Goal: Information Seeking & Learning: Learn about a topic

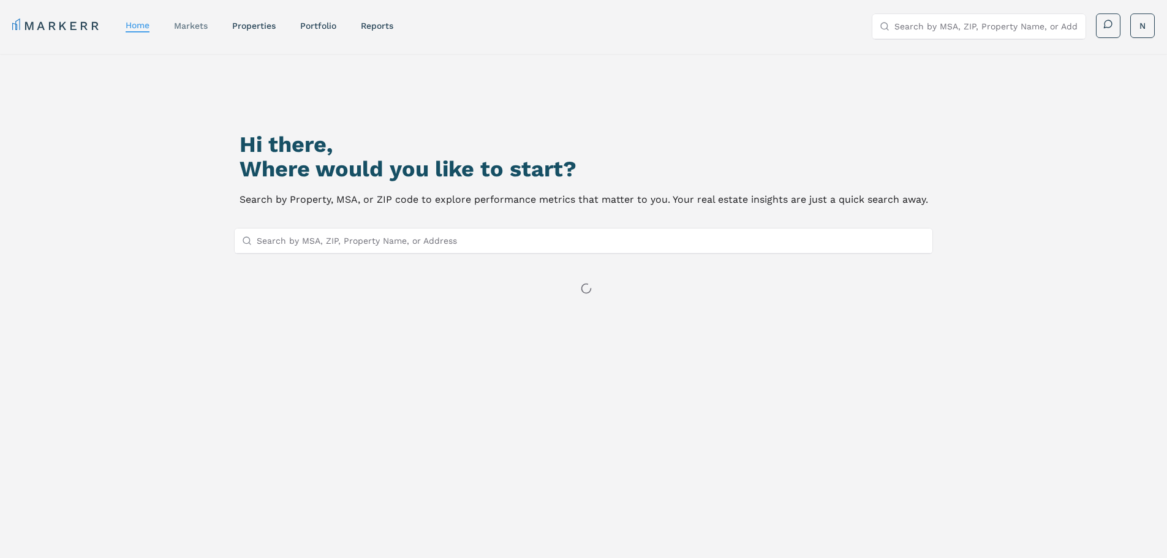
click at [192, 24] on link "markets" at bounding box center [191, 26] width 34 height 10
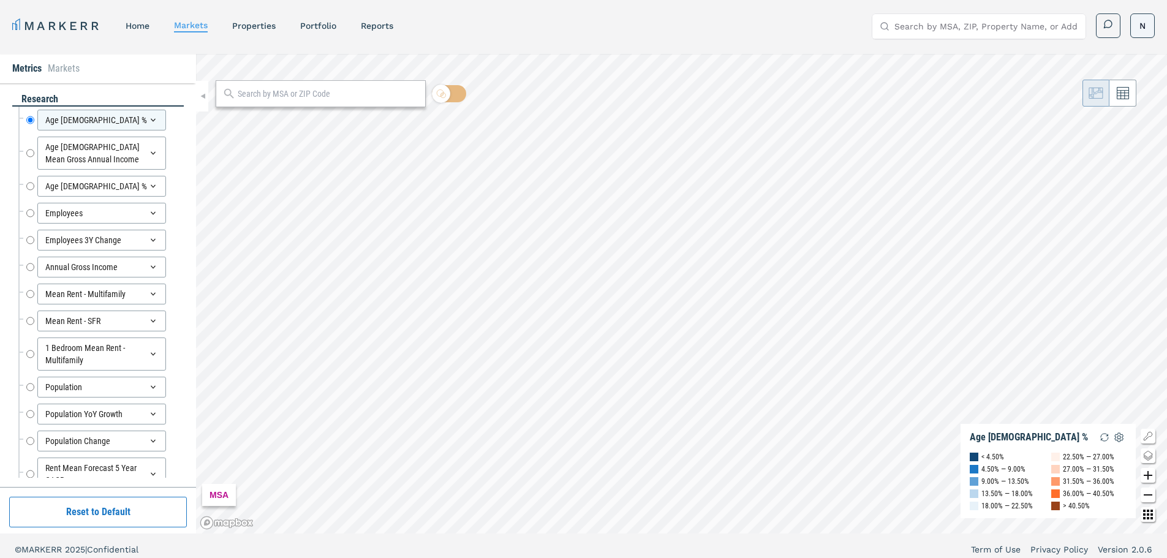
click at [1145, 25] on html "MARKERR home markets properties Portfolio reports Search by MSA, ZIP, Property …" at bounding box center [583, 283] width 1167 height 566
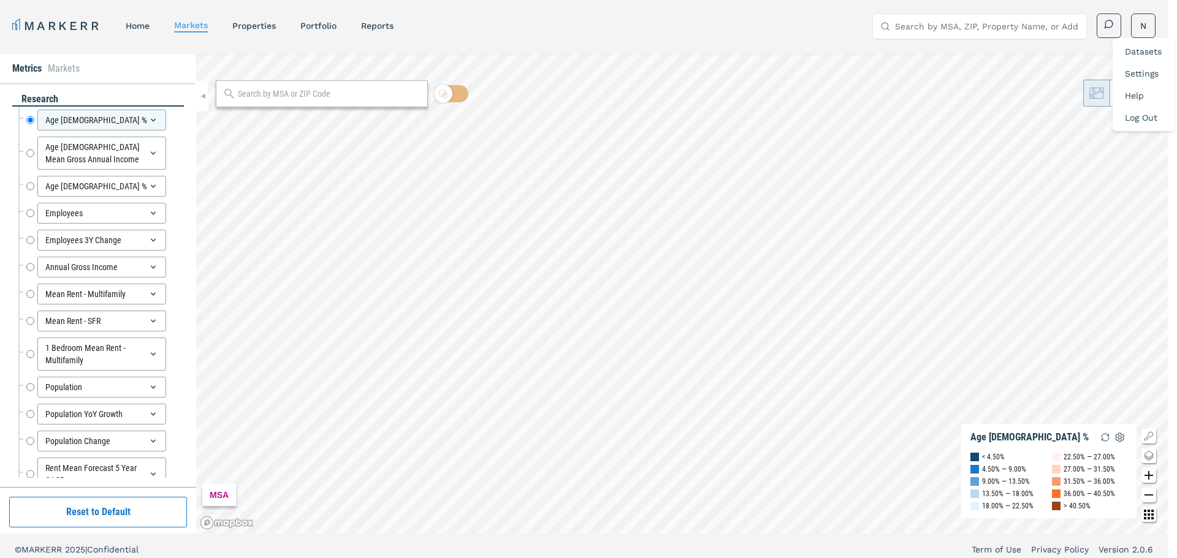
click at [1142, 51] on link "Datasets" at bounding box center [1143, 52] width 37 height 10
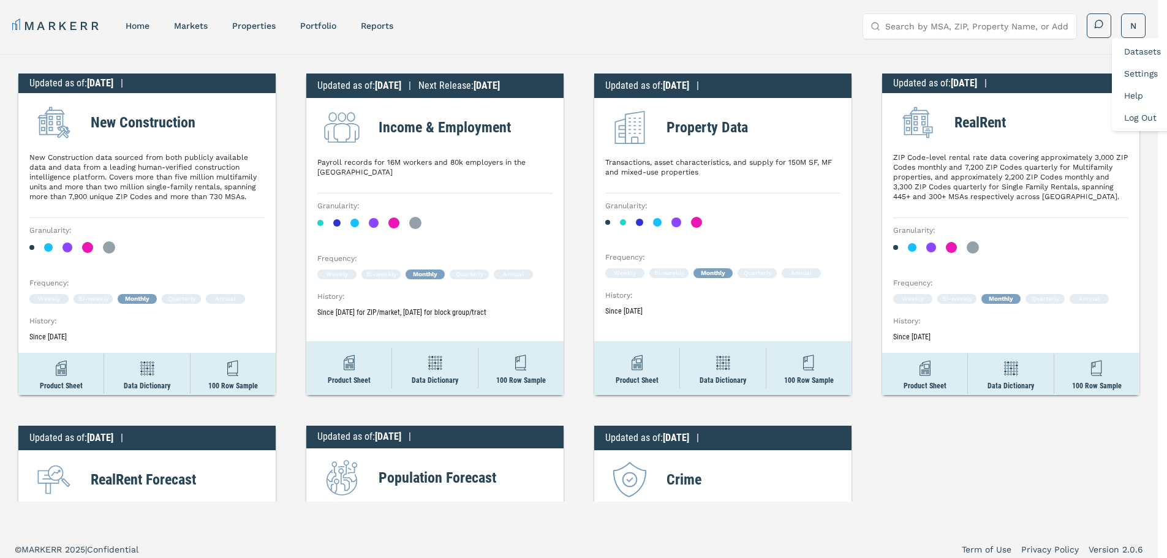
click at [409, 170] on html "MARKERR home markets properties Portfolio reports Search by MSA, ZIP, Property …" at bounding box center [583, 283] width 1167 height 566
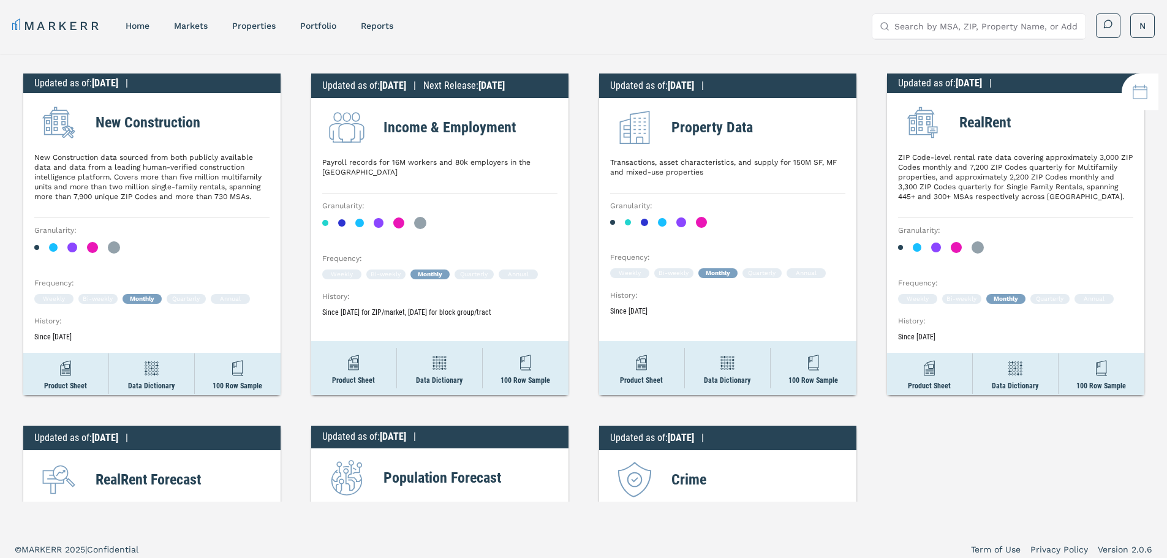
click at [182, 203] on div "New Construction New Construction data sourced from both publicly available dat…" at bounding box center [151, 158] width 235 height 120
click at [428, 360] on img at bounding box center [439, 363] width 22 height 22
click at [352, 376] on div "Product Sheet" at bounding box center [353, 368] width 85 height 54
click at [1003, 297] on div "Monthly" at bounding box center [1006, 299] width 39 height 10
click at [993, 295] on div "Monthly" at bounding box center [1006, 299] width 39 height 10
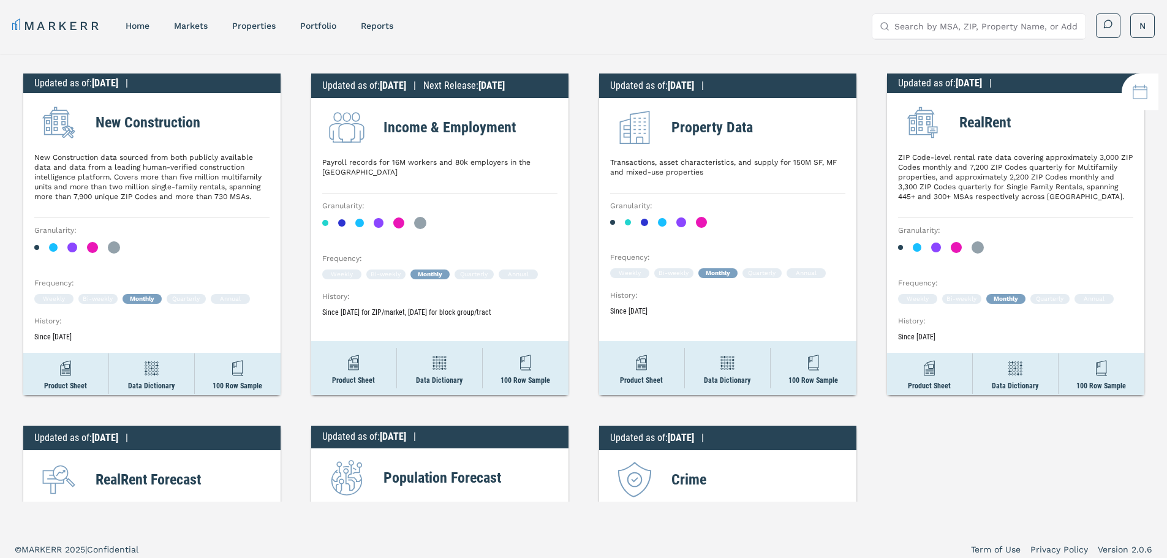
click at [979, 303] on div "Weekly Bi-weekly Monthly Quarterly Annual" at bounding box center [1015, 299] width 235 height 10
click at [932, 303] on div "Weekly Bi-weekly Monthly Quarterly Annual" at bounding box center [1015, 299] width 235 height 10
click at [140, 25] on link "home" at bounding box center [138, 26] width 24 height 10
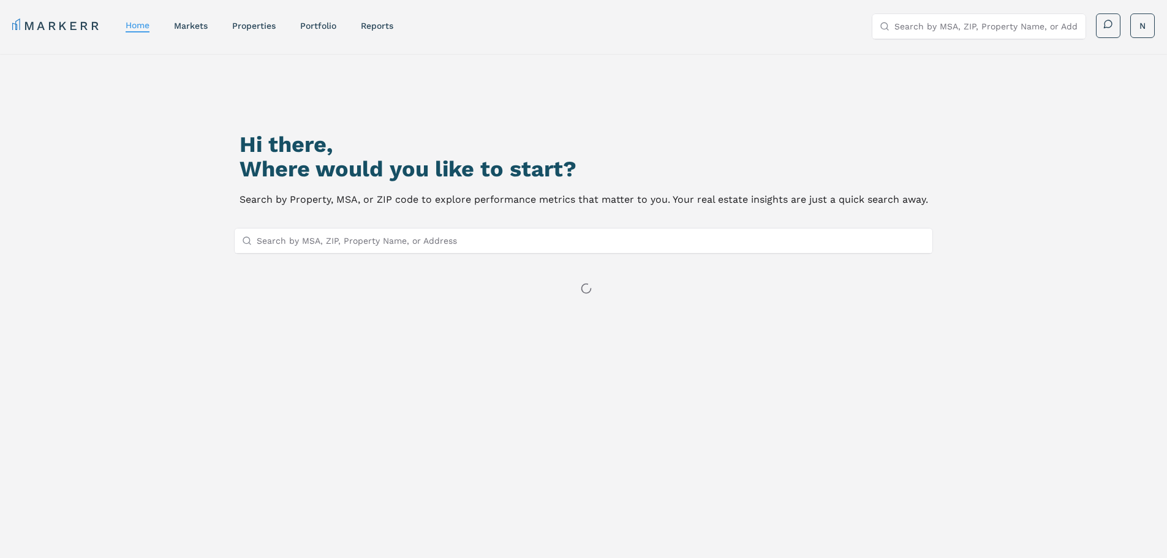
click at [403, 240] on input "Search by MSA, ZIP, Property Name, or Address" at bounding box center [591, 241] width 669 height 25
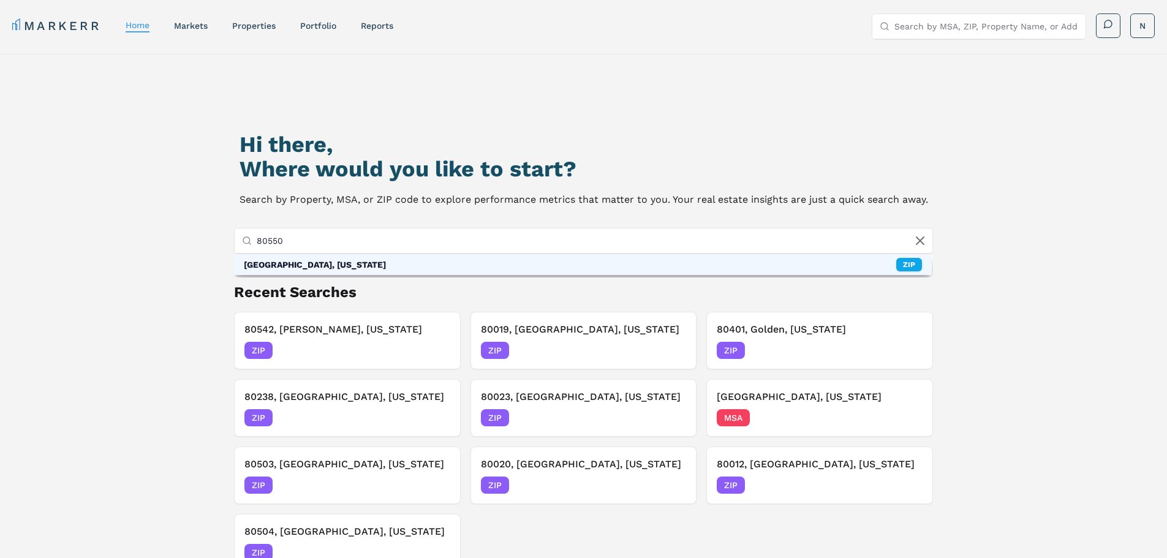
type input "80550"
click at [324, 259] on div "[GEOGRAPHIC_DATA], [US_STATE]" at bounding box center [315, 265] width 142 height 12
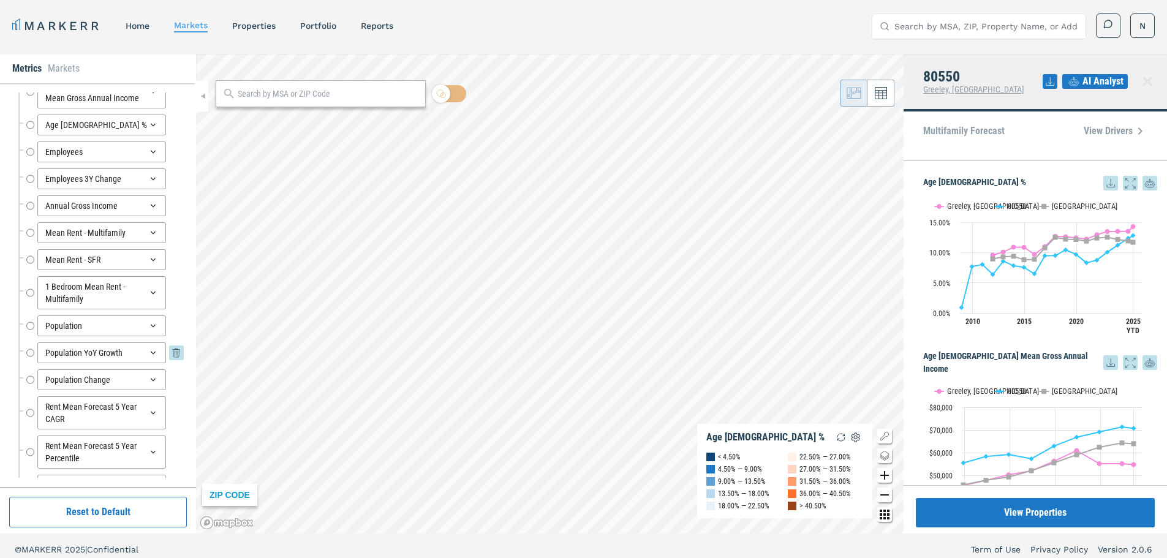
scroll to position [123, 0]
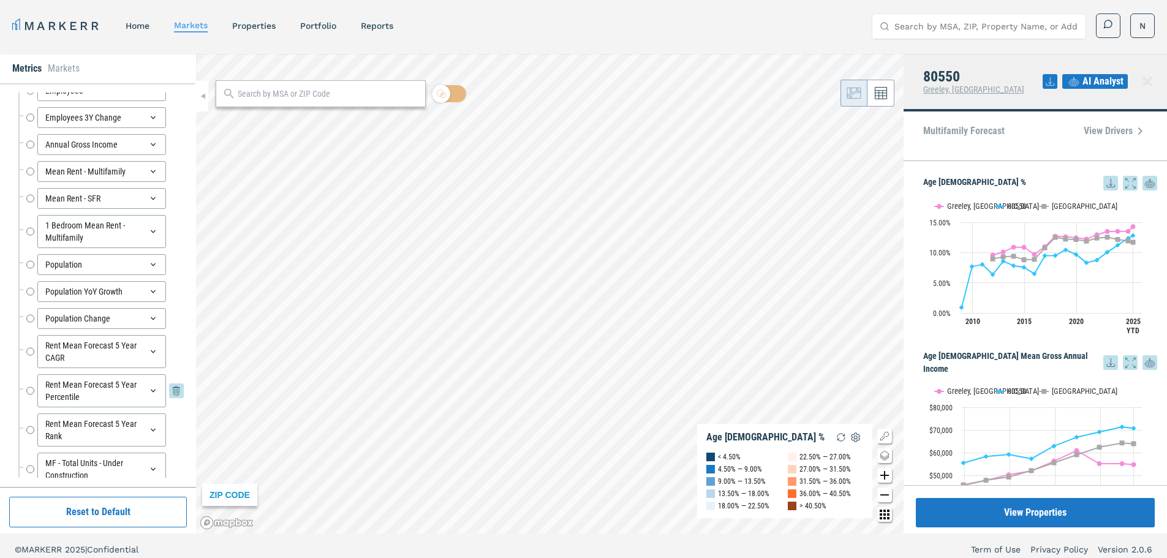
click at [105, 393] on div "Rent Mean Forecast 5 Year Percentile" at bounding box center [101, 390] width 129 height 33
click at [120, 385] on div "Rent Mean Forecast 5 Year Percentile" at bounding box center [101, 390] width 129 height 33
click at [118, 336] on div "Rent Mean Forecast 5 Year CAGR" at bounding box center [101, 351] width 129 height 33
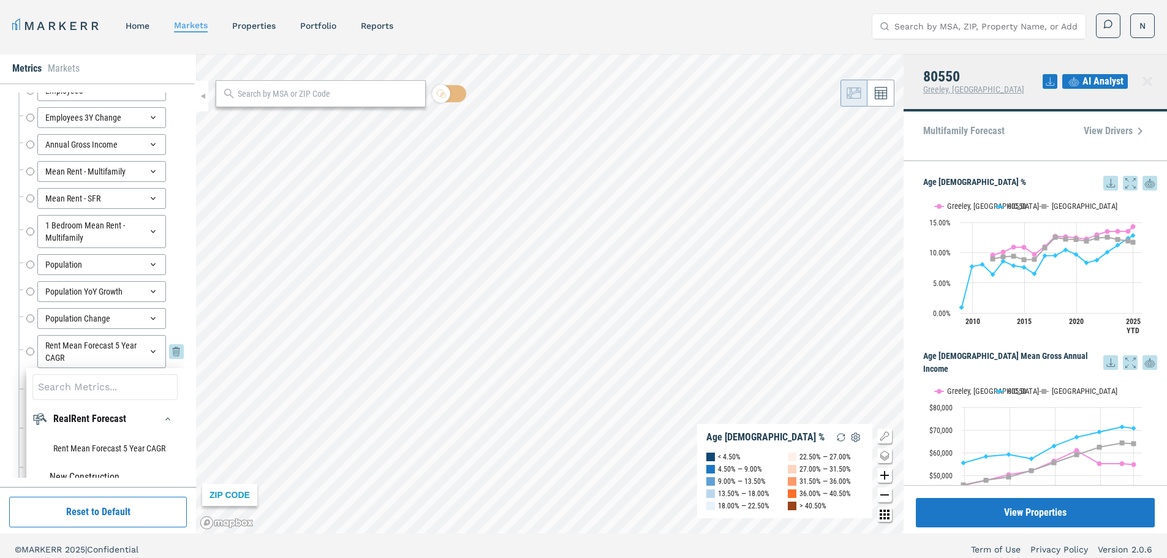
click at [81, 352] on div "Rent Mean Forecast 5 Year CAGR" at bounding box center [101, 351] width 129 height 33
click at [28, 352] on input "Rent Mean Forecast 5 Year CAGR" at bounding box center [30, 351] width 8 height 33
radio input "false"
radio input "true"
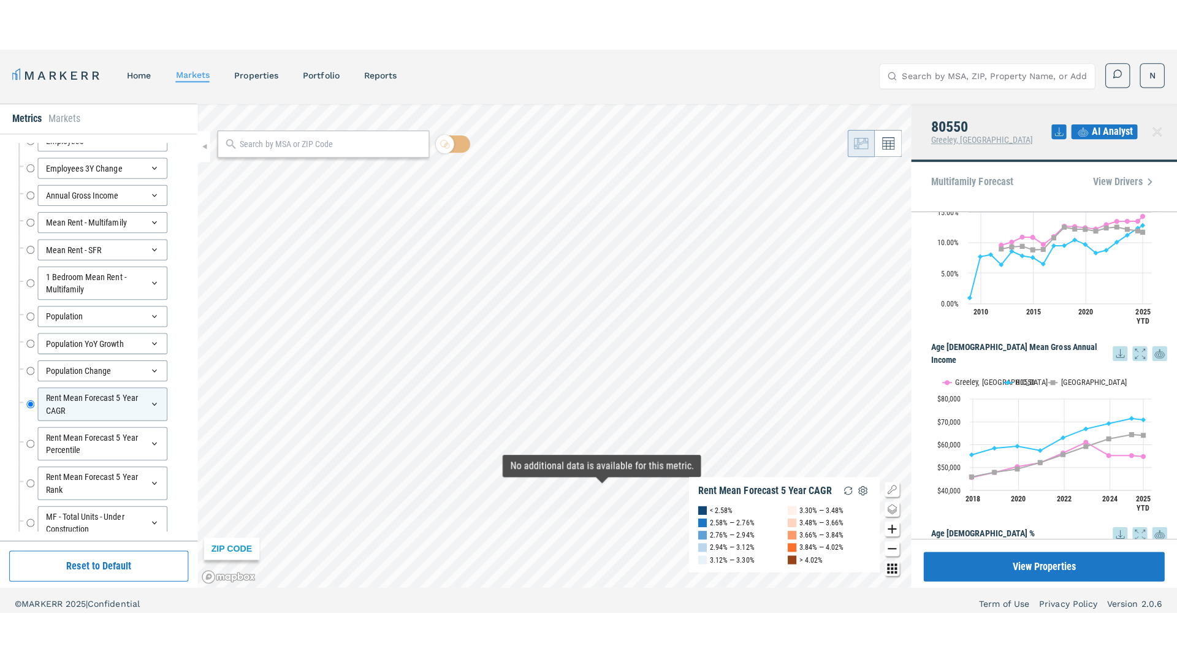
scroll to position [0, 0]
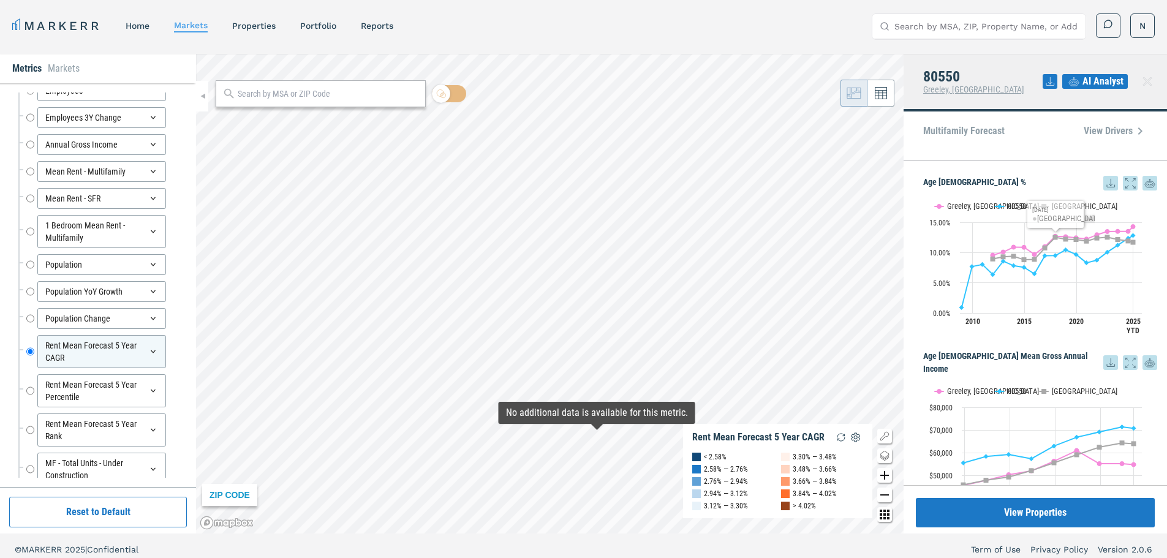
click at [1047, 136] on div "Multifamily Forecast View Drivers" at bounding box center [1036, 130] width 224 height 29
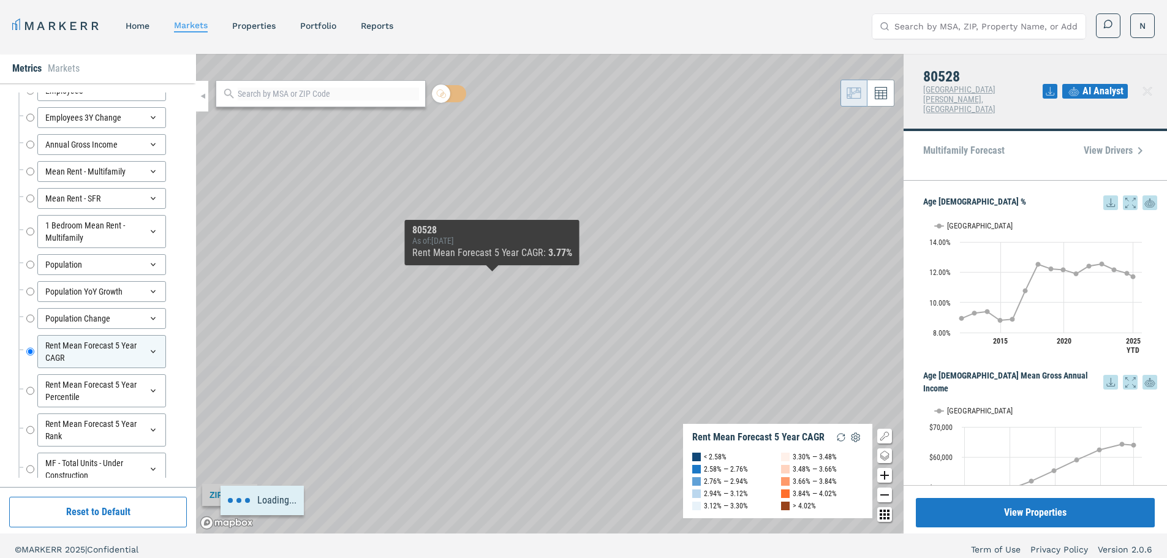
click at [654, 311] on div "Loading..." at bounding box center [550, 294] width 708 height 480
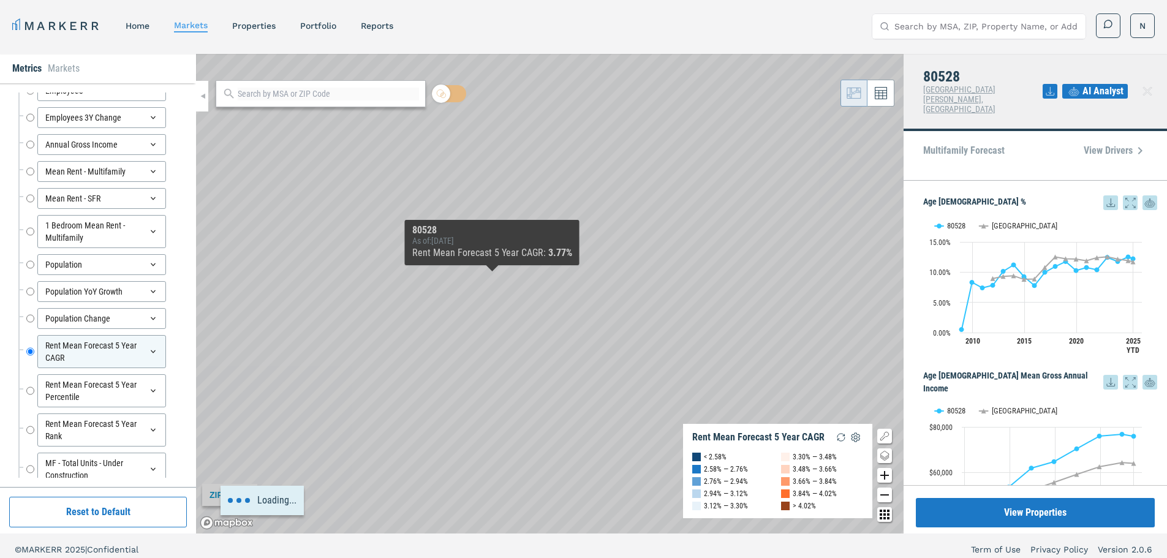
click at [705, 343] on div "Loading..." at bounding box center [550, 294] width 708 height 480
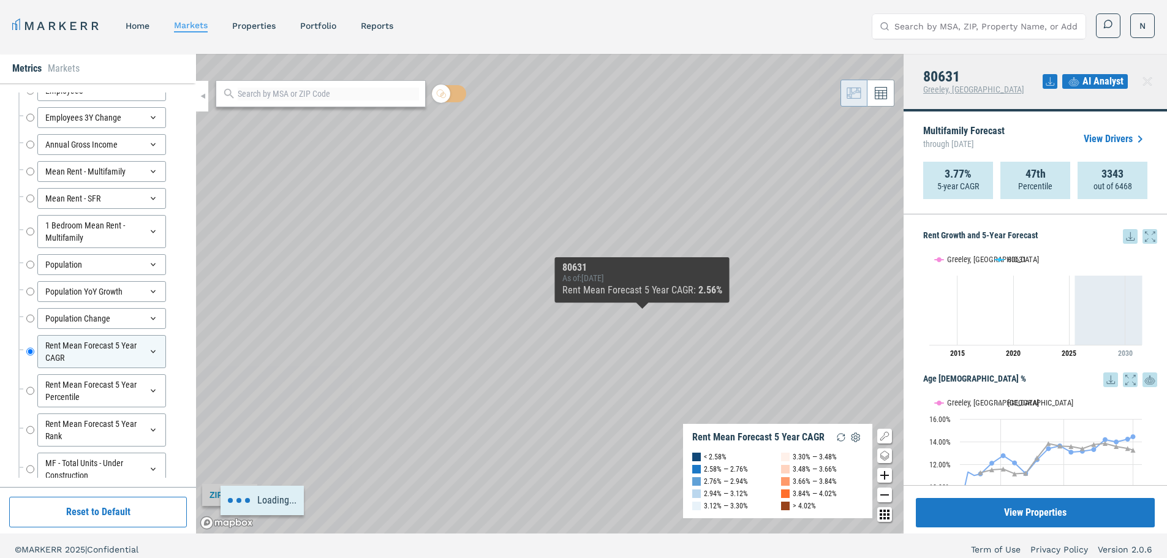
click at [483, 273] on div "Loading..." at bounding box center [550, 294] width 708 height 480
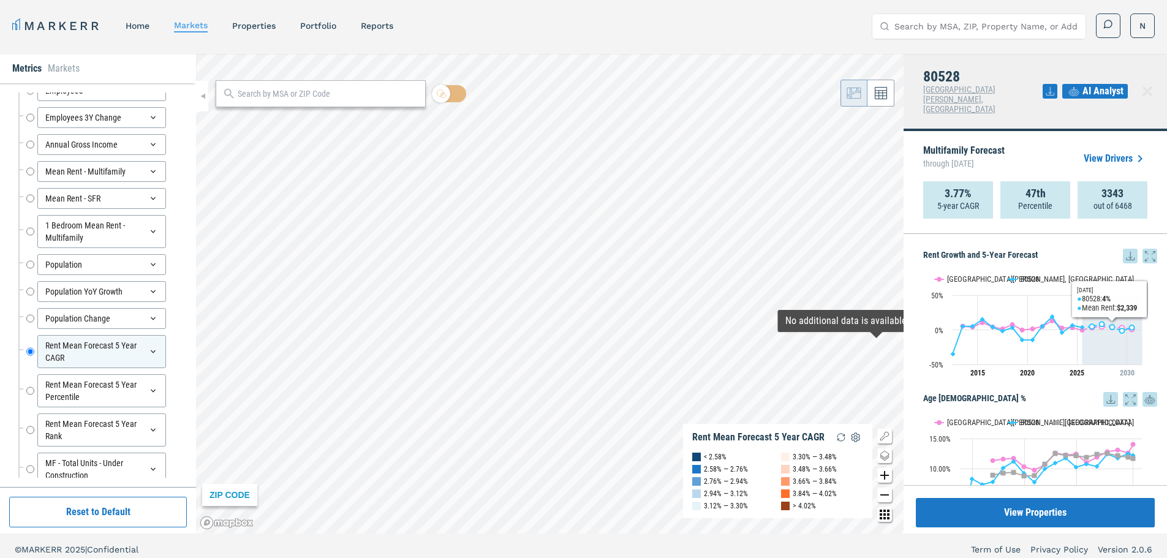
click at [1143, 249] on icon at bounding box center [1150, 256] width 15 height 15
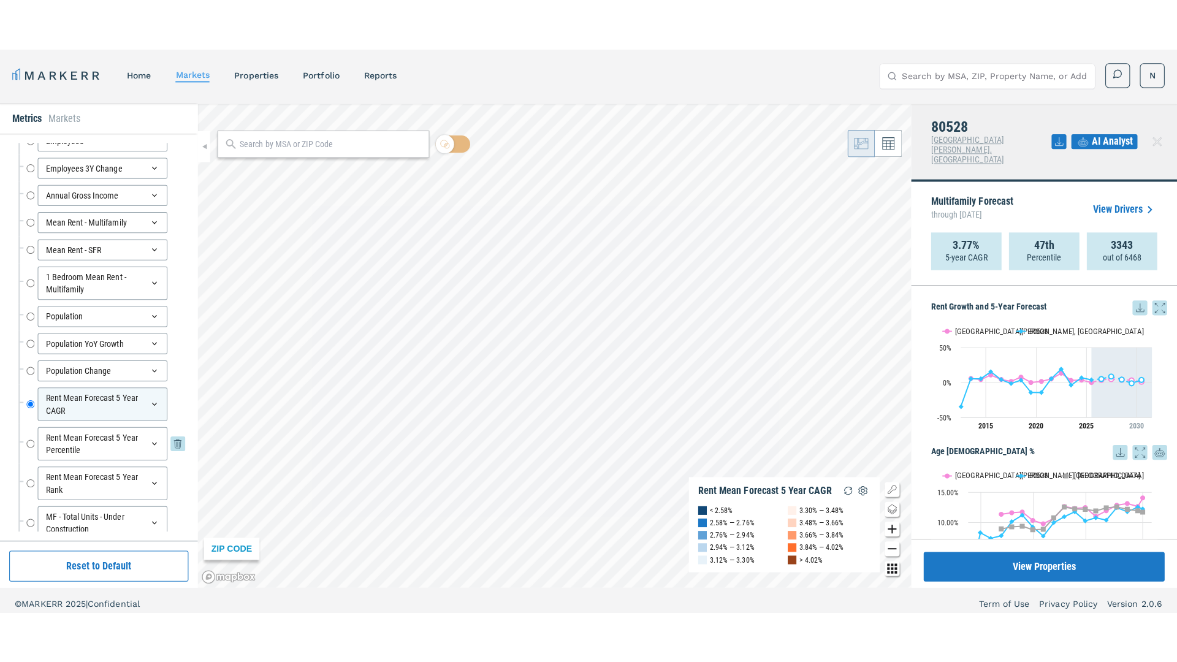
scroll to position [209, 0]
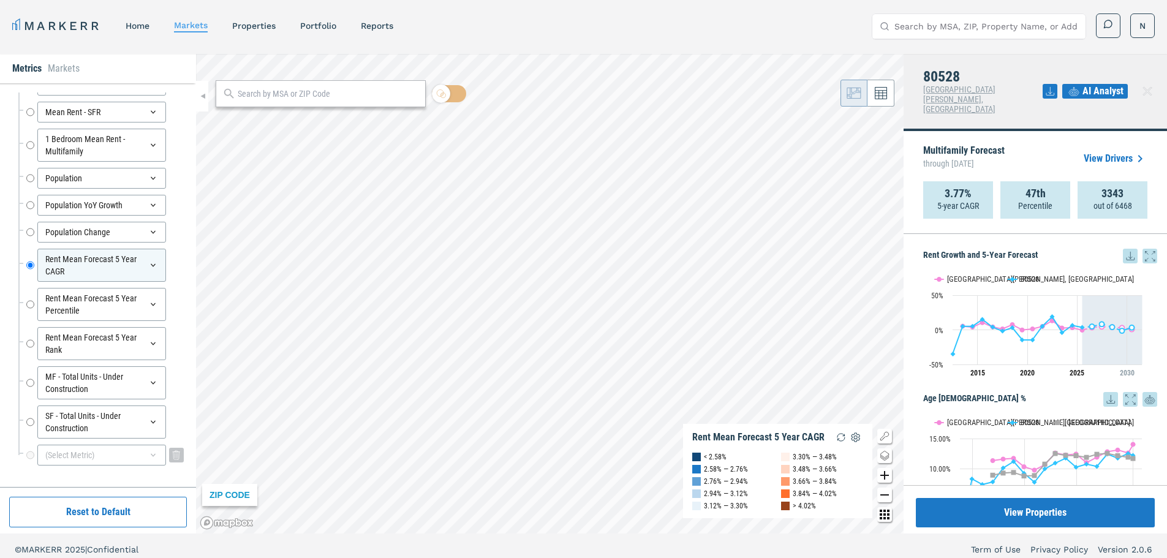
drag, startPoint x: 127, startPoint y: 452, endPoint x: 89, endPoint y: 454, distance: 38.0
click at [128, 452] on div "(Select Metric)" at bounding box center [101, 455] width 129 height 21
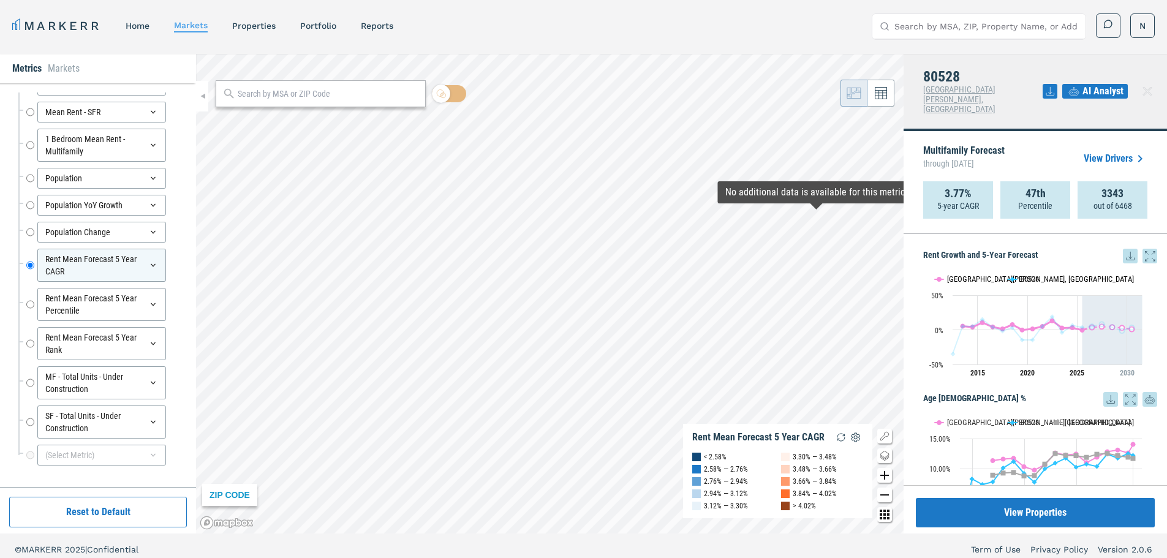
click at [958, 275] on button "Show Fort Collins, CO" at bounding box center [965, 279] width 61 height 9
click at [1143, 249] on icon at bounding box center [1150, 256] width 15 height 15
click at [31, 175] on input "Population" at bounding box center [30, 178] width 8 height 21
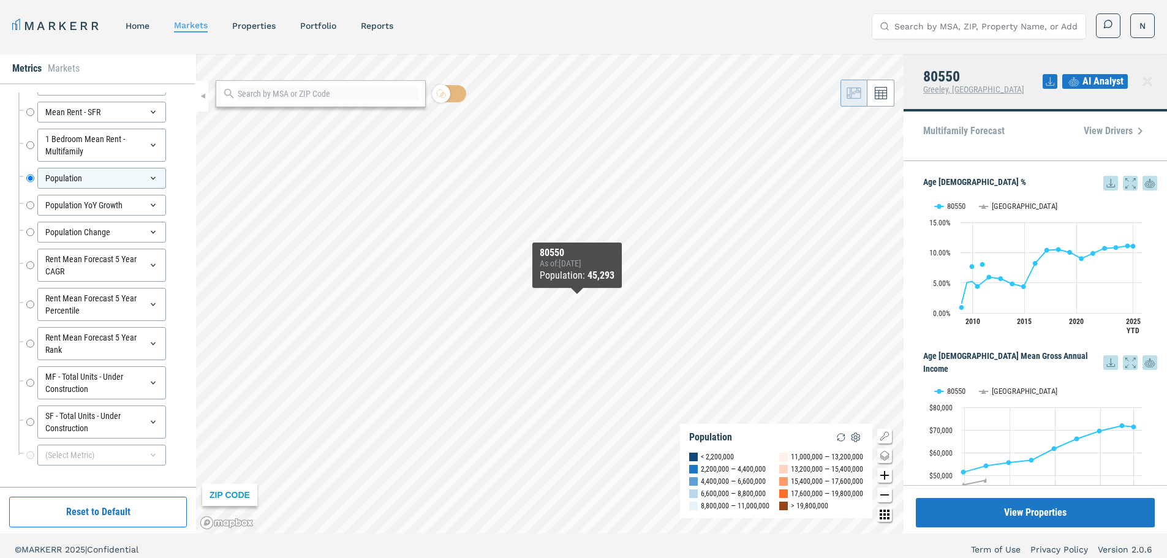
click at [556, 286] on div "80550 As of : [DATE] Population : 45,293" at bounding box center [577, 265] width 89 height 45
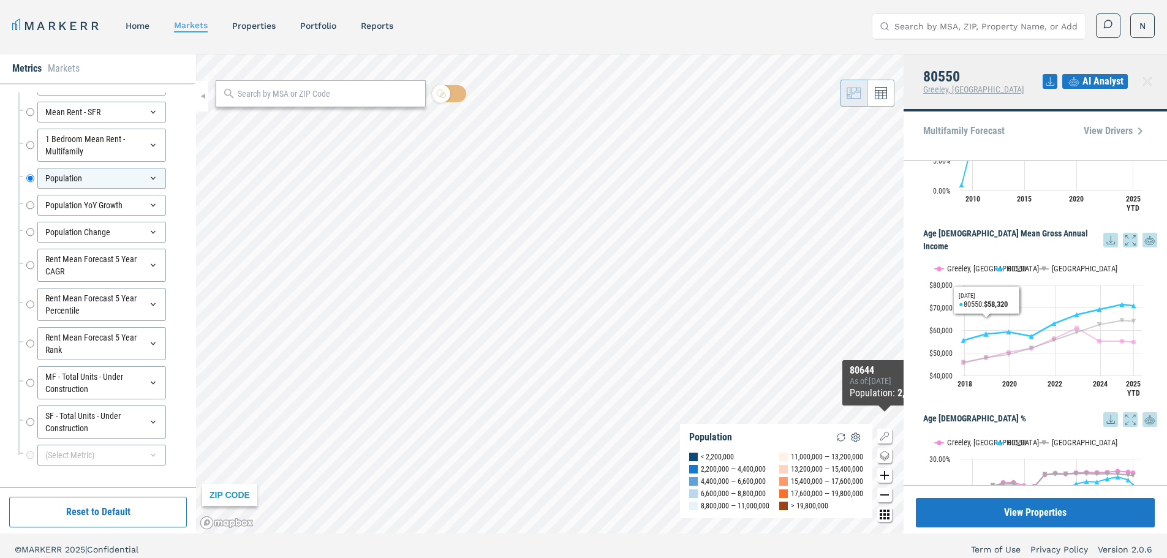
scroll to position [0, 0]
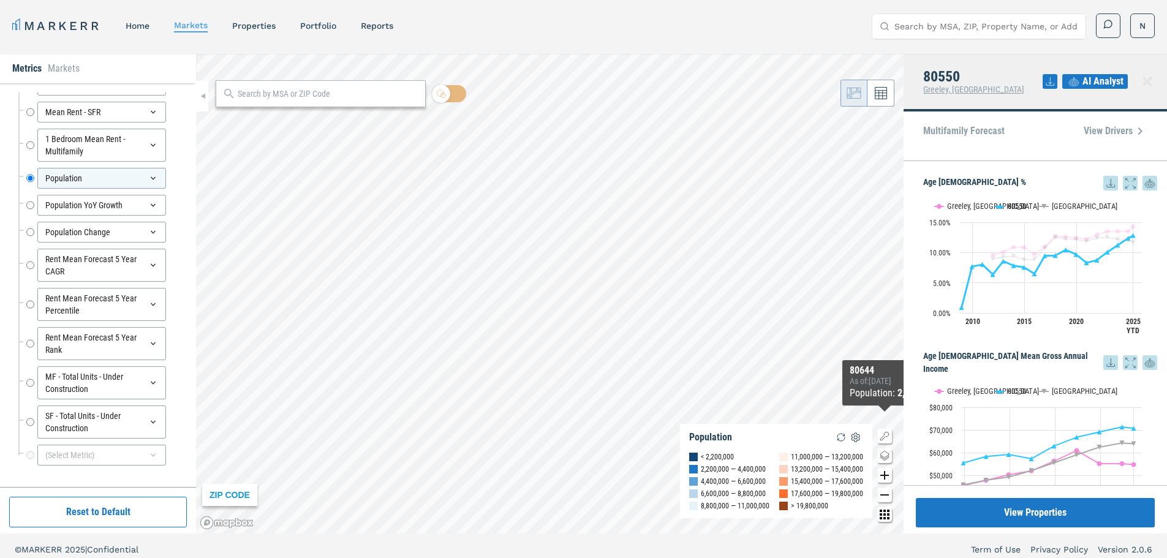
click at [1011, 207] on button "Show 80550" at bounding box center [1012, 206] width 32 height 9
click at [960, 206] on button "Show Greeley, CO" at bounding box center [959, 206] width 48 height 9
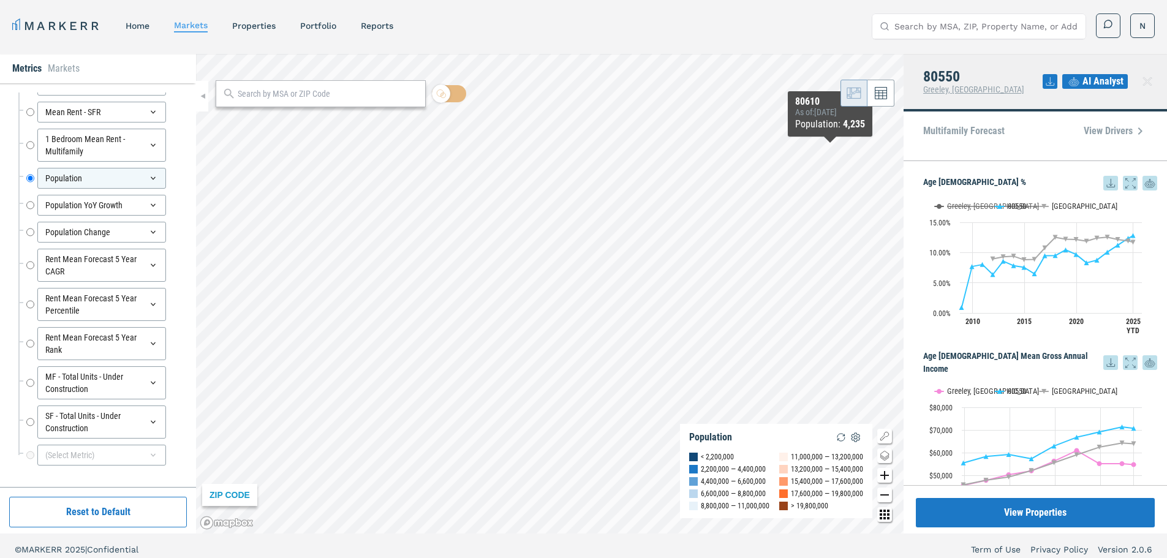
click at [1104, 183] on icon at bounding box center [1111, 183] width 15 height 15
click at [1066, 259] on div "Download as XLS" at bounding box center [1057, 262] width 70 height 12
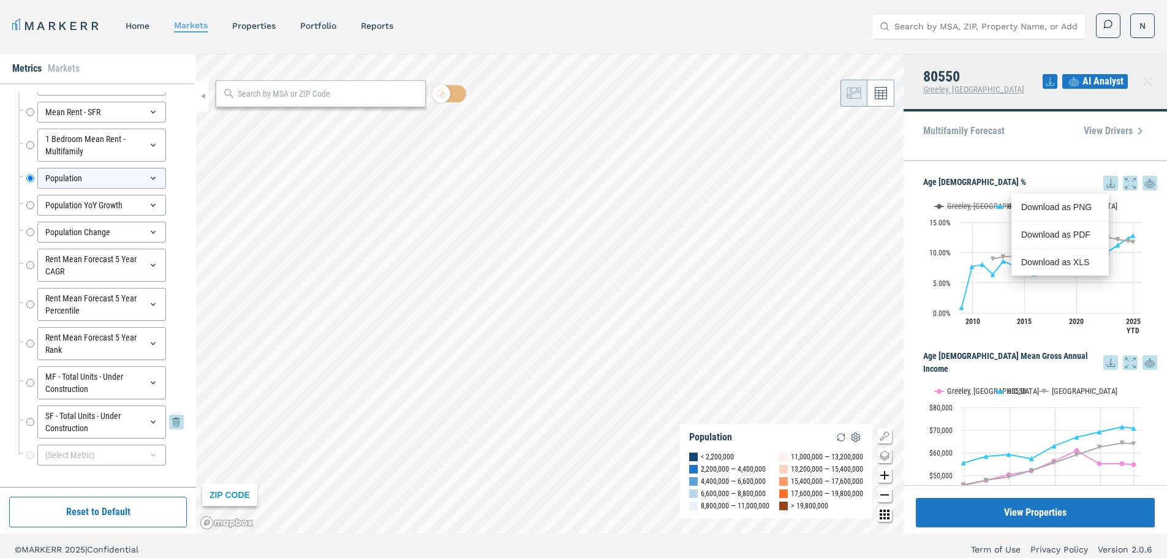
scroll to position [7, 0]
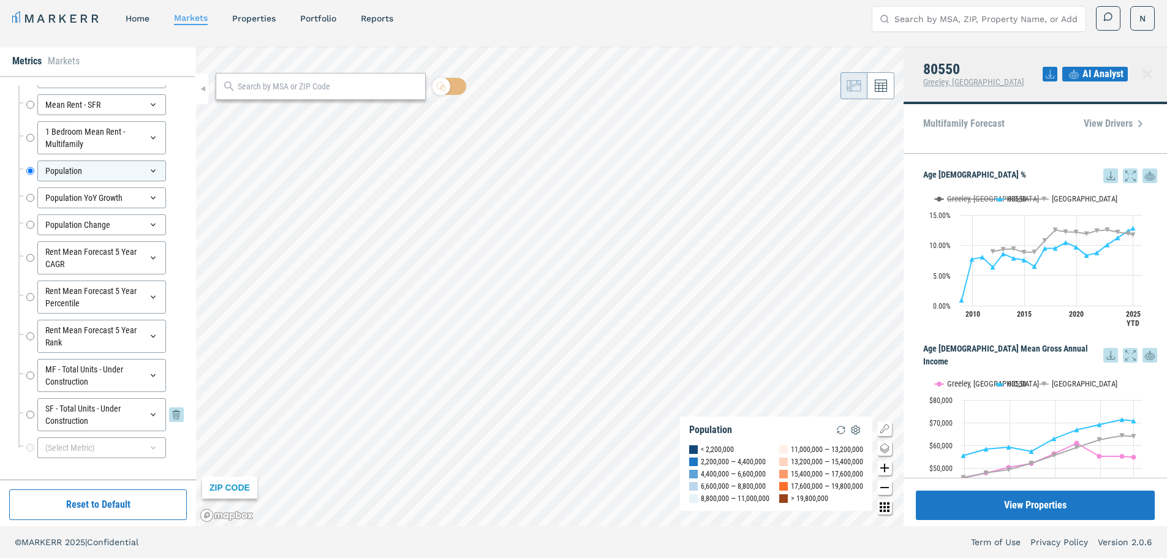
click at [28, 415] on input "SF - Total Units - Under Construction" at bounding box center [30, 414] width 8 height 33
radio input "false"
radio input "true"
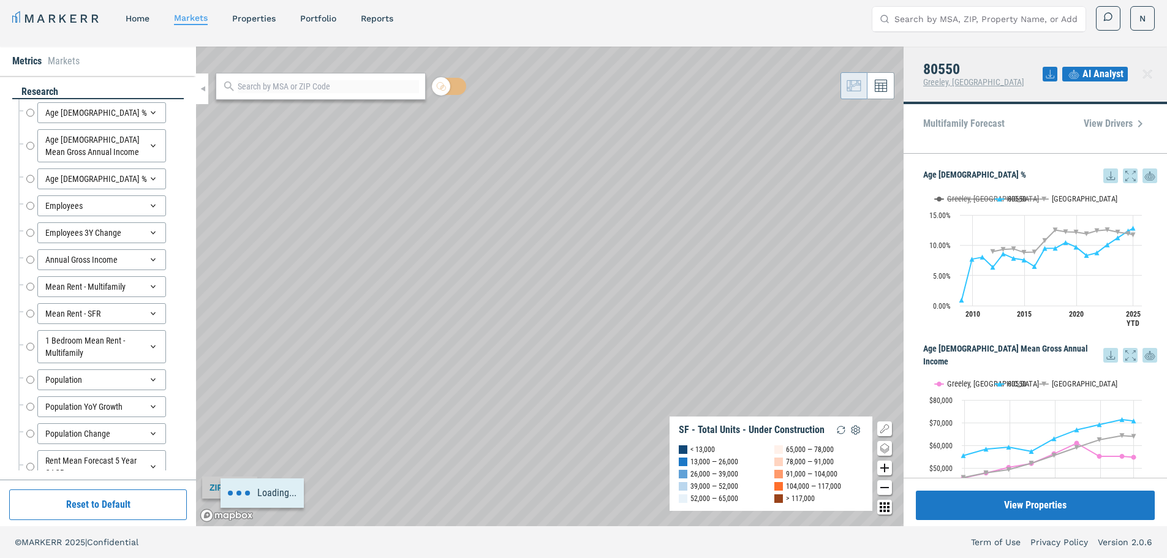
scroll to position [209, 0]
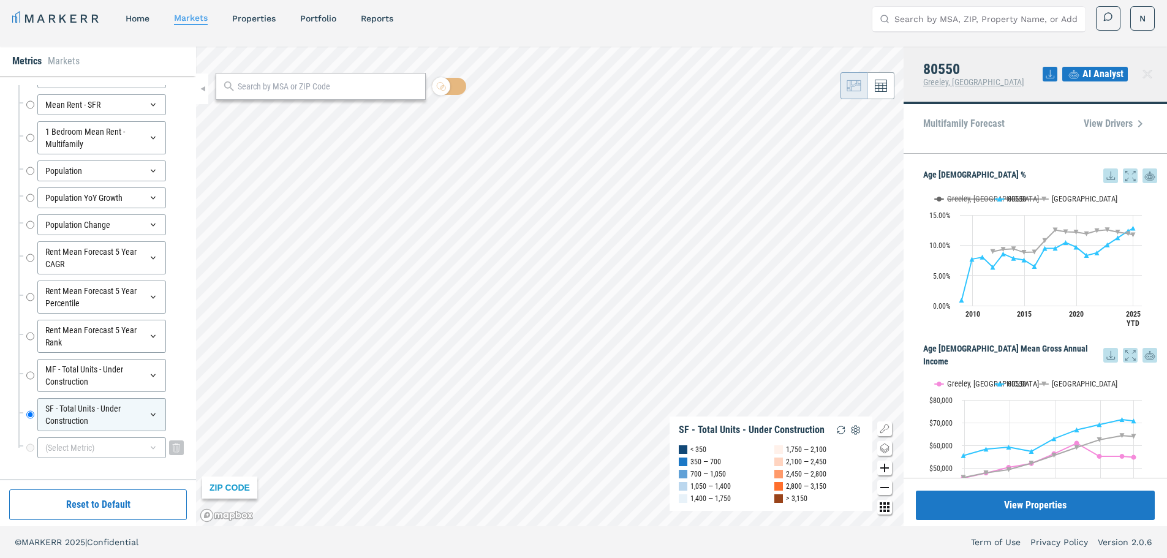
click at [116, 448] on div "(Select Metric)" at bounding box center [101, 448] width 129 height 21
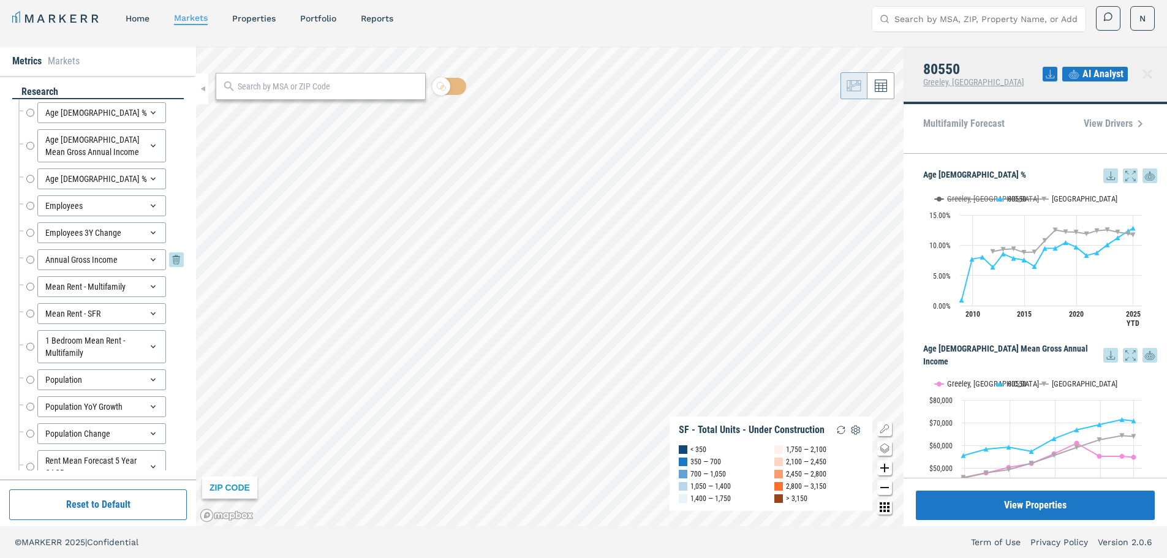
scroll to position [0, 0]
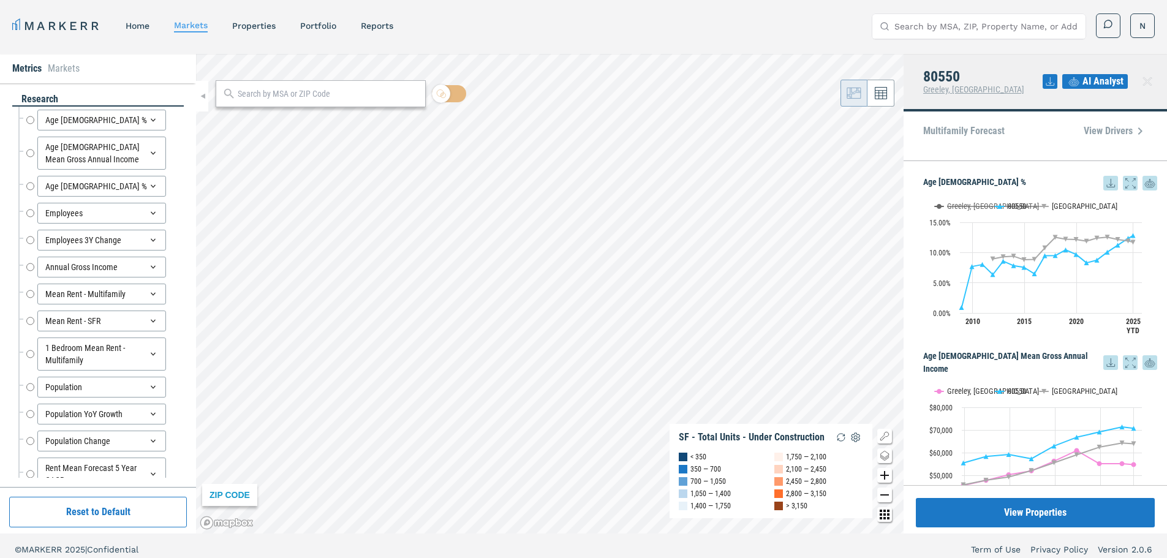
click at [61, 66] on li "Markets" at bounding box center [64, 68] width 32 height 15
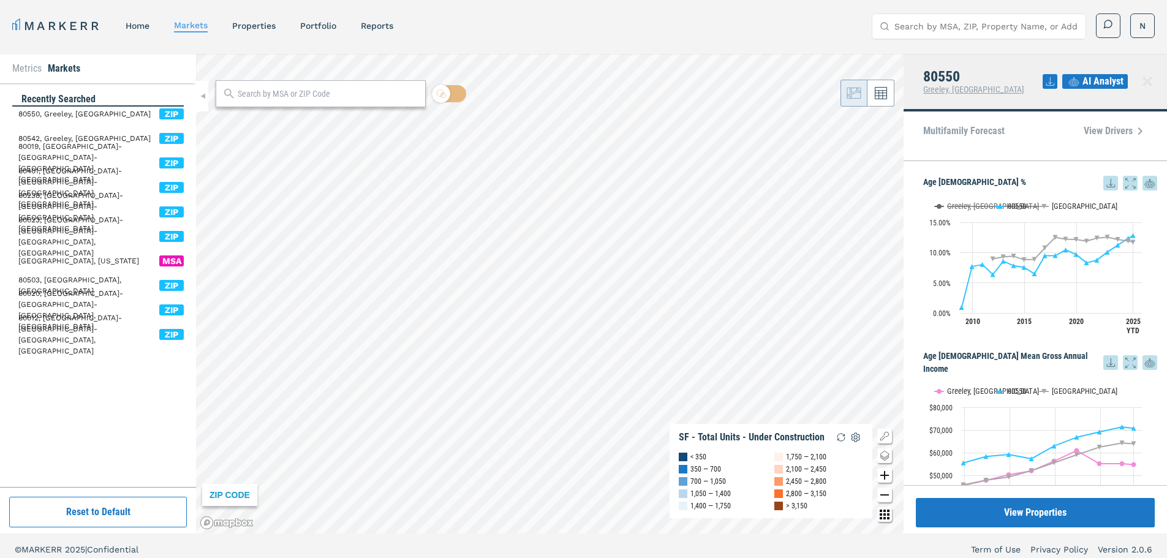
click at [28, 70] on li "Metrics" at bounding box center [26, 68] width 29 height 15
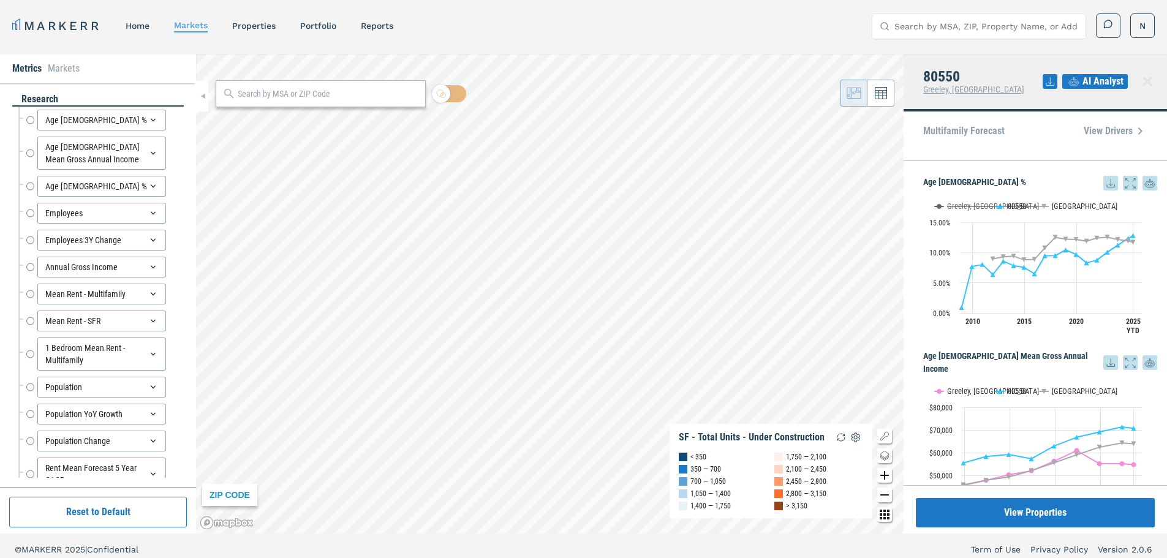
click at [1148, 83] on icon at bounding box center [1147, 81] width 15 height 15
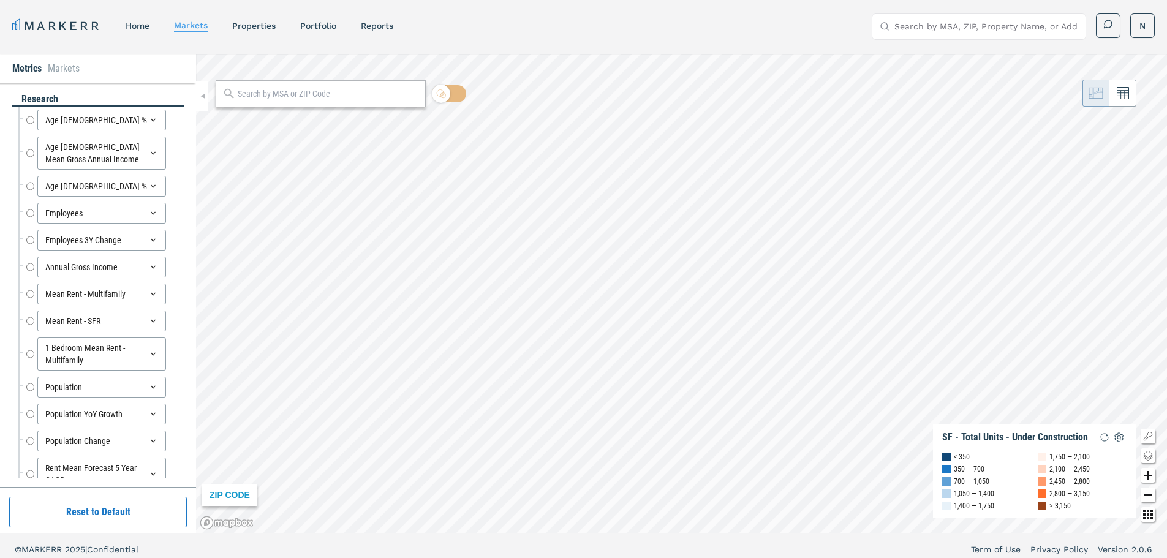
scroll to position [209, 0]
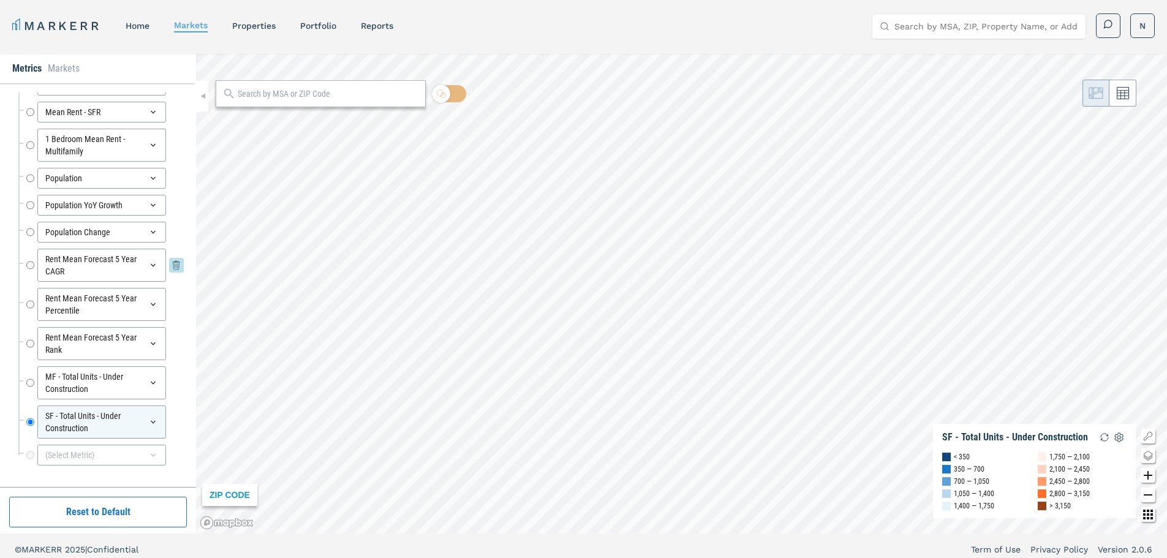
click at [27, 263] on input "Rent Mean Forecast 5 Year CAGR" at bounding box center [30, 265] width 8 height 33
radio input "true"
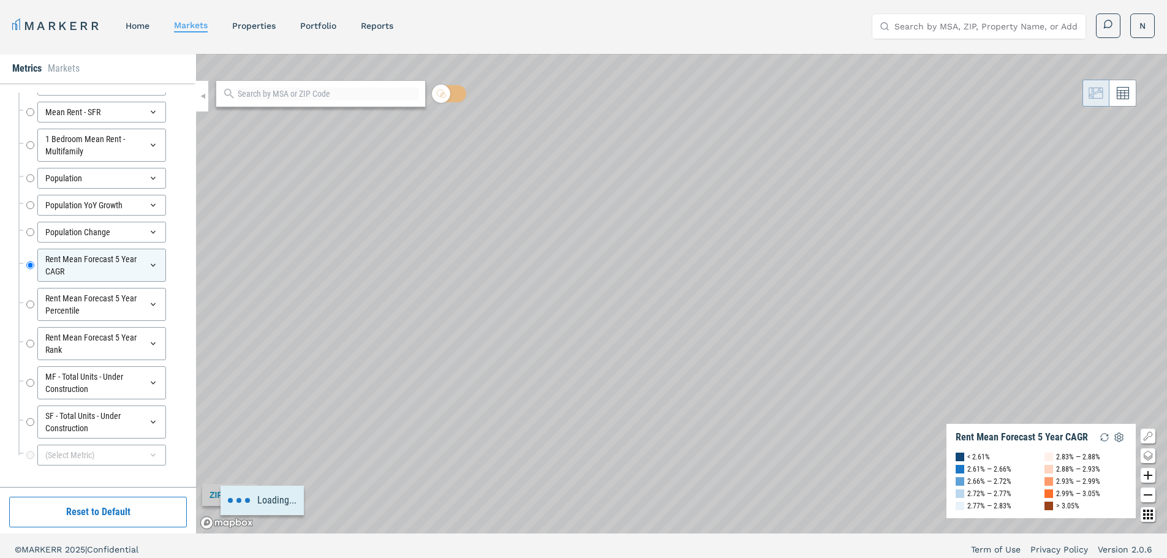
scroll to position [0, 0]
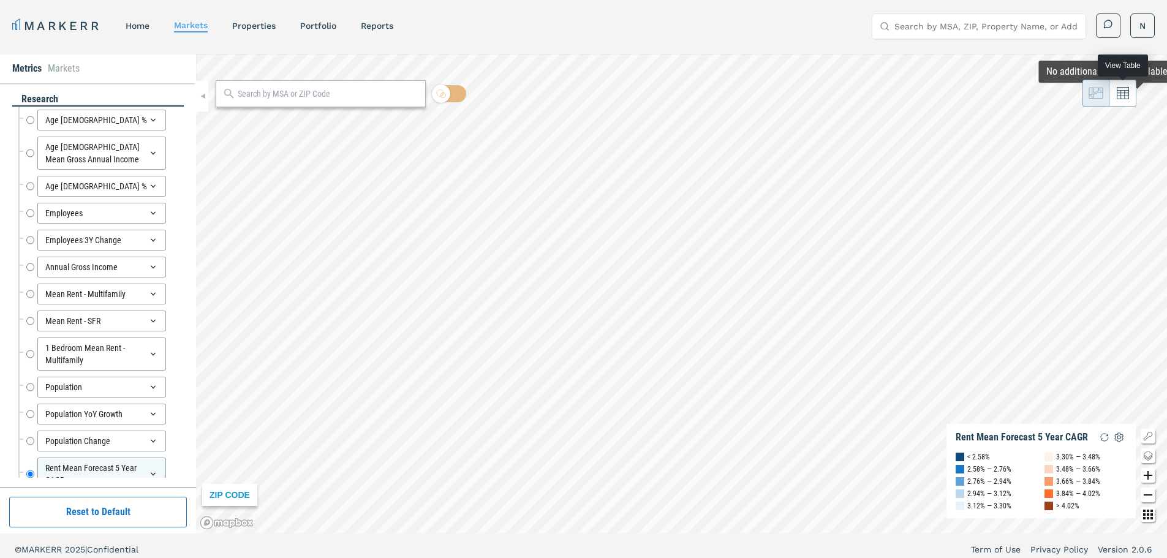
click at [1129, 96] on button at bounding box center [1123, 93] width 27 height 27
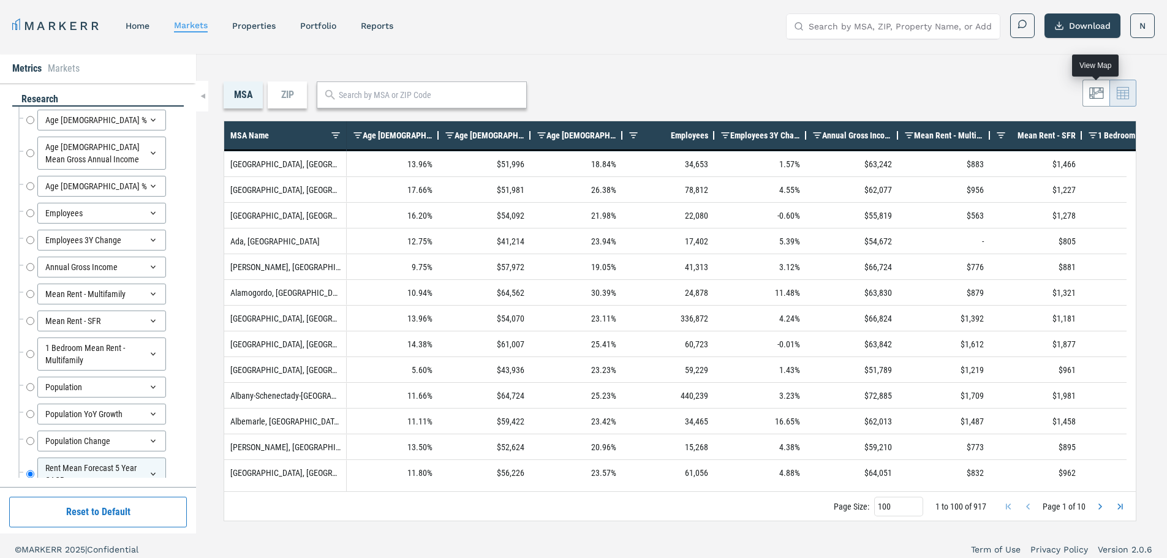
click at [1091, 94] on icon at bounding box center [1097, 93] width 15 height 15
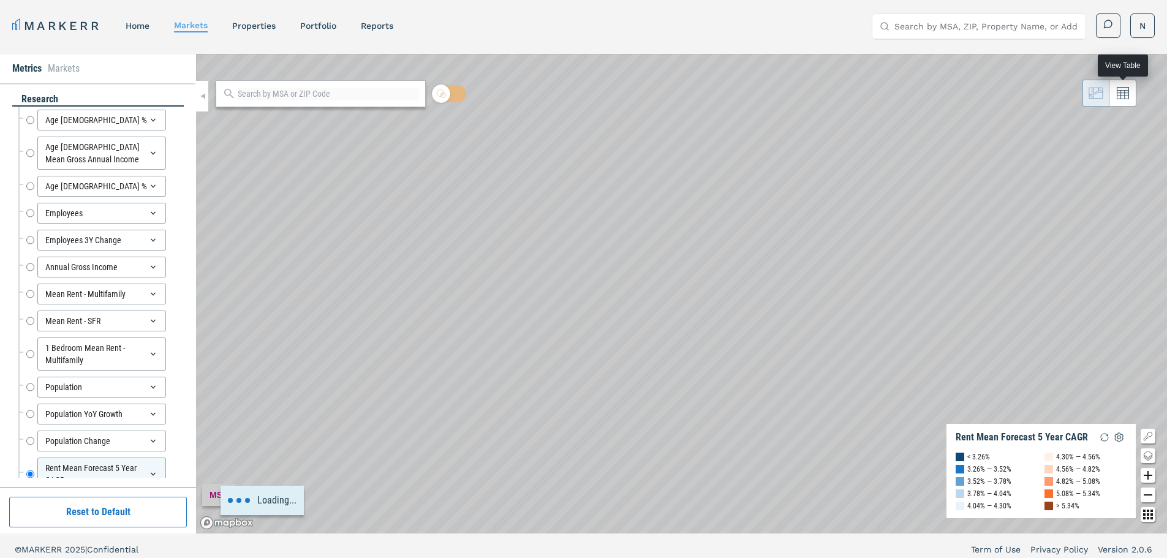
click at [1120, 94] on icon at bounding box center [1123, 93] width 12 height 12
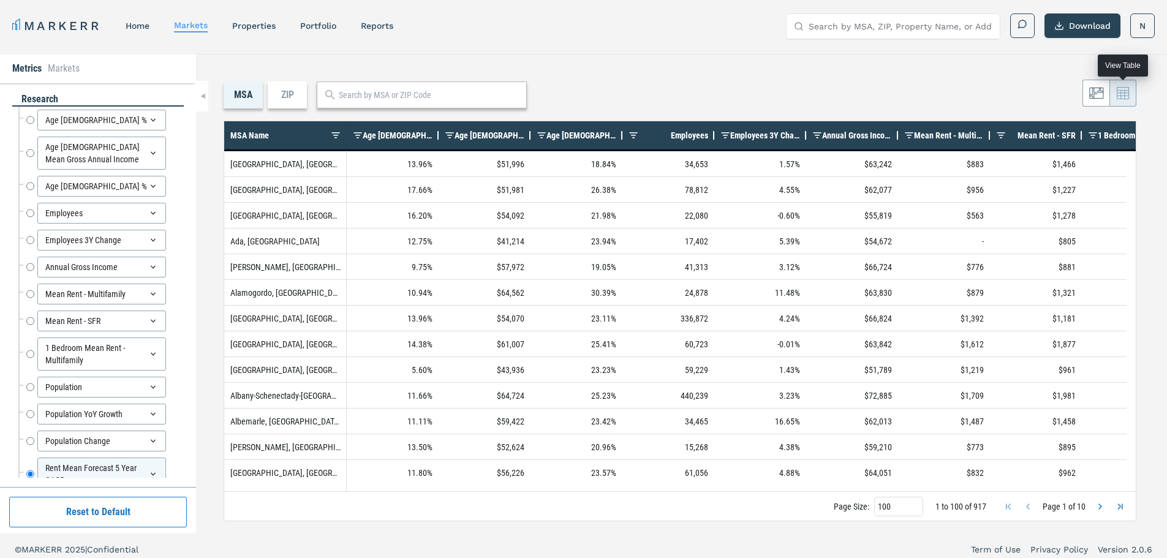
click at [1126, 91] on icon at bounding box center [1123, 93] width 12 height 12
click at [1102, 95] on icon at bounding box center [1097, 93] width 15 height 15
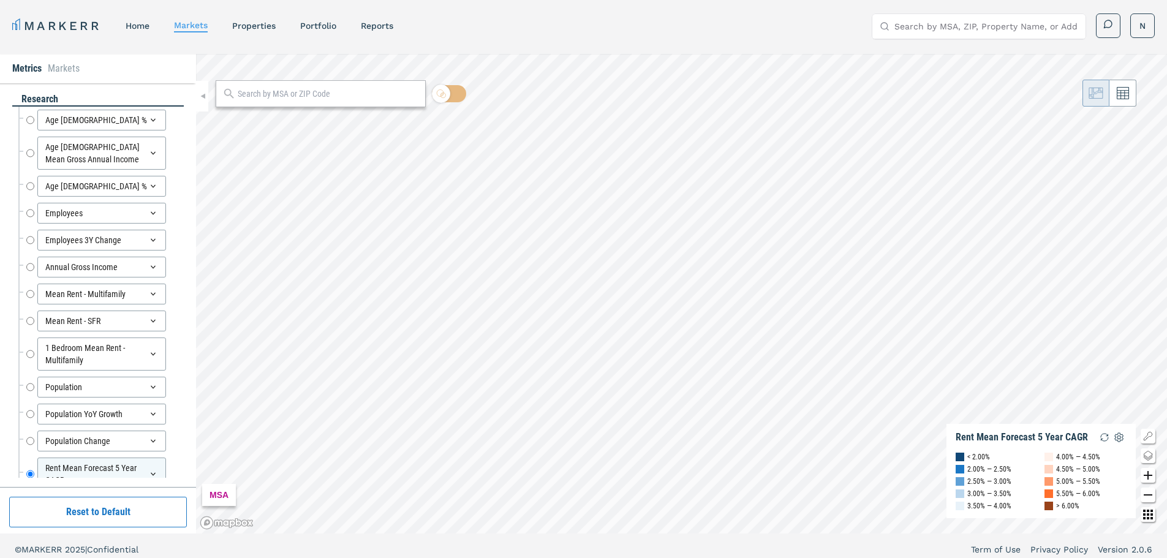
click at [457, 105] on div at bounding box center [449, 96] width 34 height 22
click at [460, 99] on input "checkbox" at bounding box center [449, 93] width 34 height 17
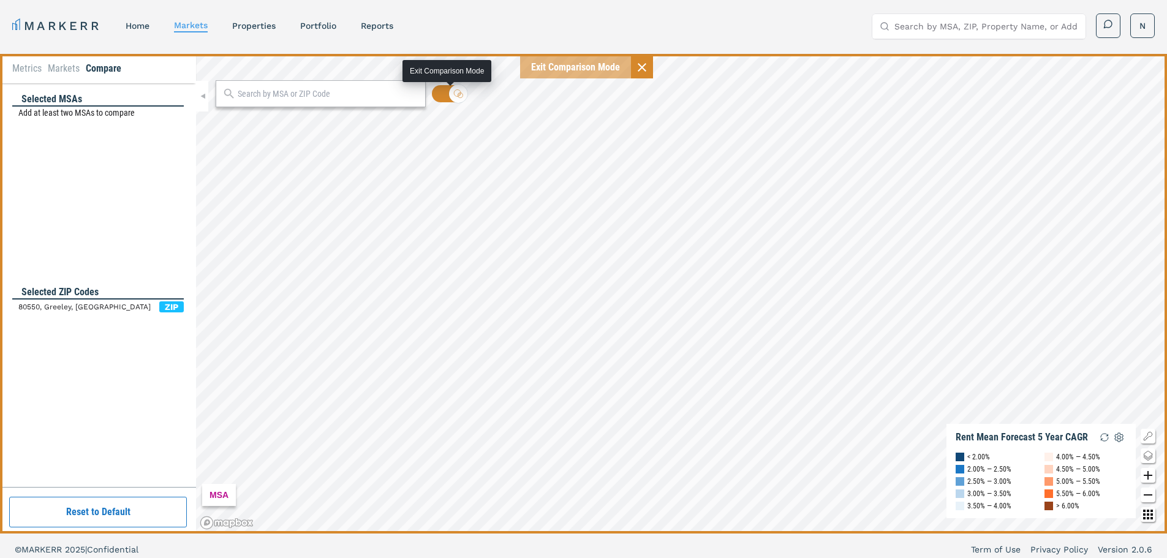
click at [440, 96] on input "checkbox" at bounding box center [449, 93] width 34 height 17
checkbox input "false"
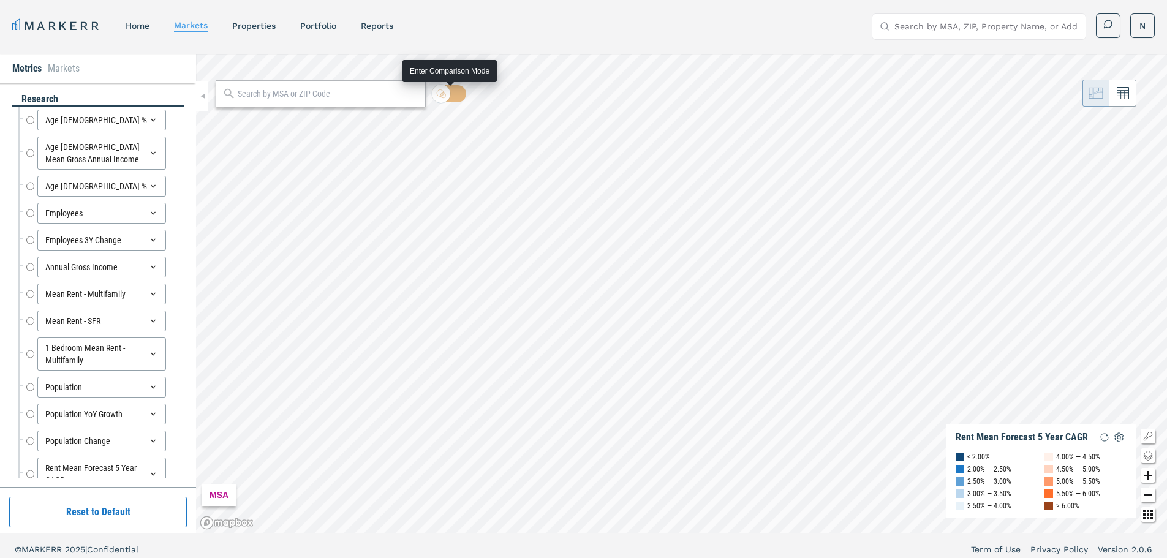
radio input "true"
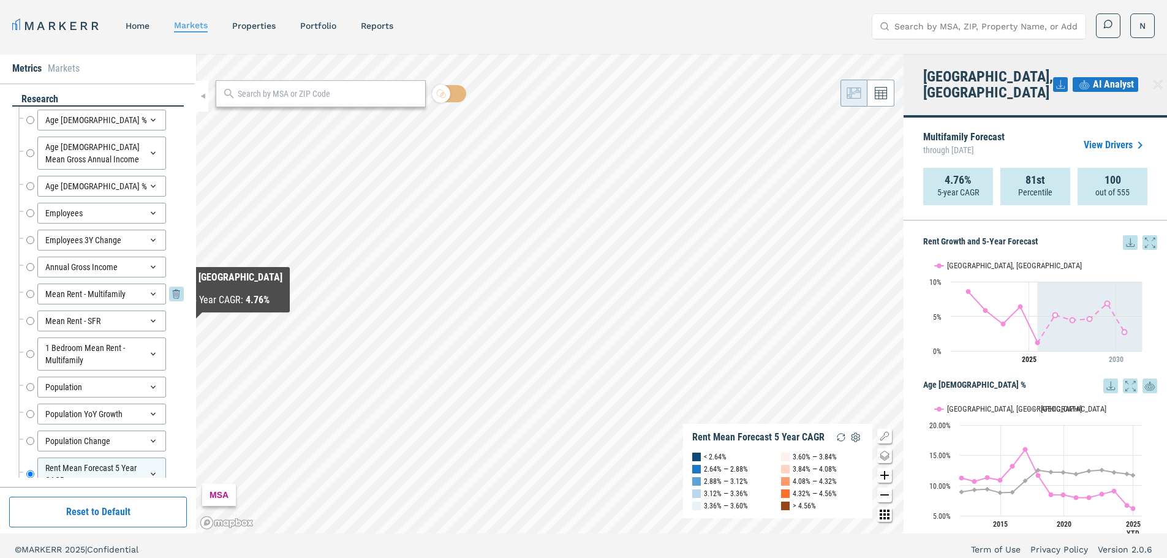
click at [28, 297] on input "Mean Rent - Multifamily" at bounding box center [30, 294] width 8 height 21
radio input "true"
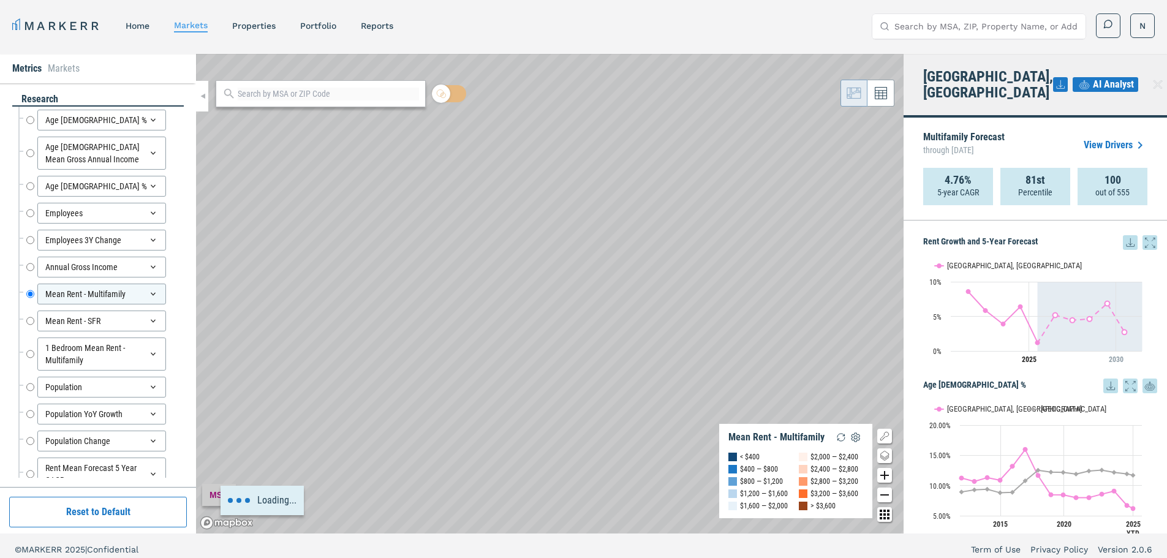
click at [270, 311] on div "Loading..." at bounding box center [550, 294] width 708 height 480
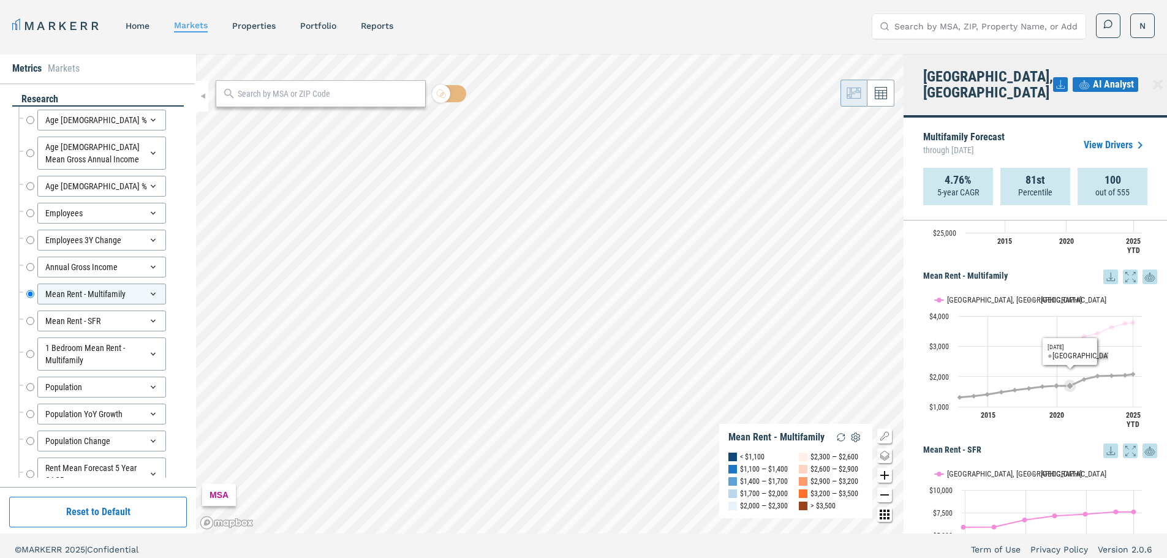
scroll to position [1287, 0]
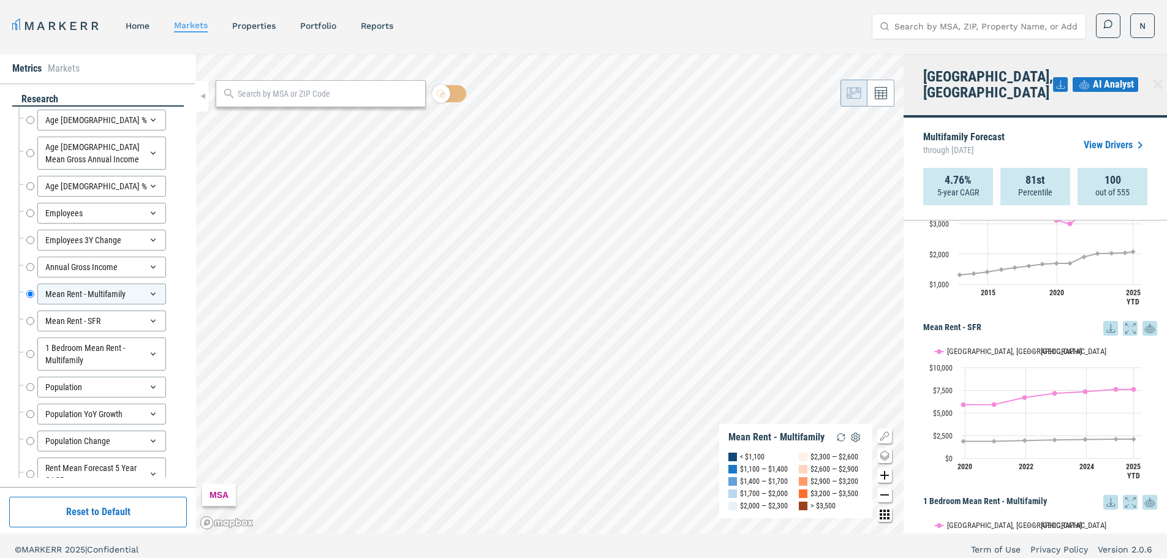
click at [1123, 321] on icon at bounding box center [1130, 328] width 15 height 15
